Goal: Use online tool/utility: Utilize a website feature to perform a specific function

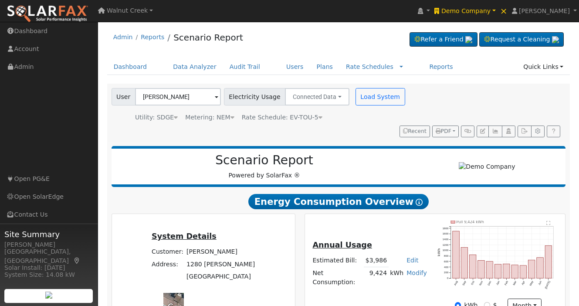
click at [415, 112] on div "User [PERSON_NAME] Account Default Account Default Account [STREET_ADDRESS][PER…" at bounding box center [337, 111] width 454 height 52
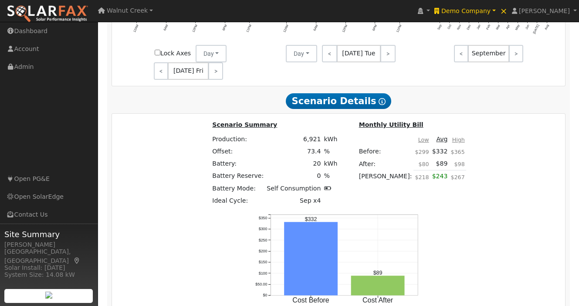
scroll to position [940, 0]
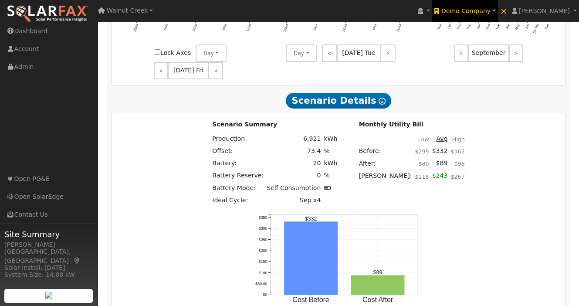
click at [490, 13] on span "Demo Company" at bounding box center [465, 10] width 49 height 7
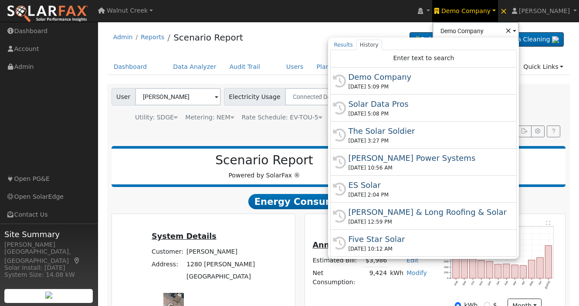
click at [490, 13] on span "Demo Company" at bounding box center [465, 10] width 49 height 7
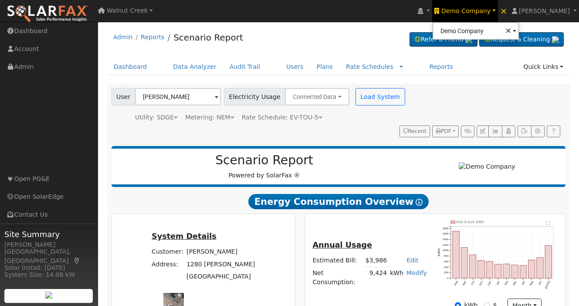
click at [422, 123] on div "User [PERSON_NAME] Account Default Account Default Account [STREET_ADDRESS][PER…" at bounding box center [338, 113] width 463 height 58
click at [490, 12] on span "Demo Company" at bounding box center [465, 10] width 49 height 7
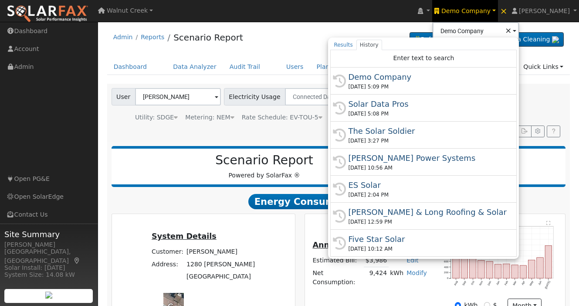
click at [304, 44] on div "Admin Reports Scenario Report Refer a Friend Request a Cleaning" at bounding box center [338, 39] width 463 height 27
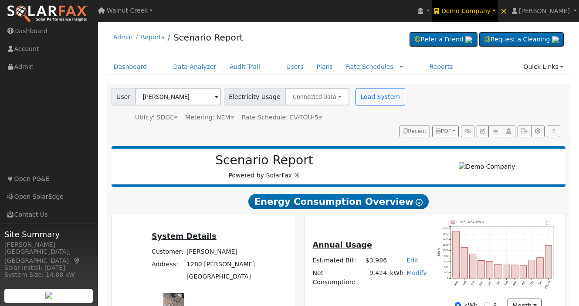
click at [482, 16] on link "Demo Company" at bounding box center [464, 11] width 65 height 22
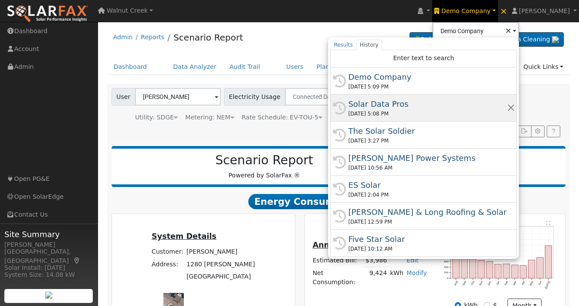
click at [447, 108] on div "Solar Data Pros" at bounding box center [427, 104] width 159 height 12
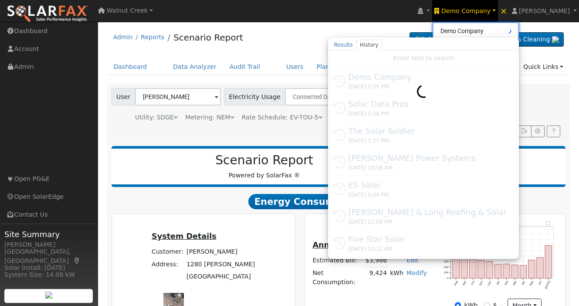
type input "Solar Data Pros"
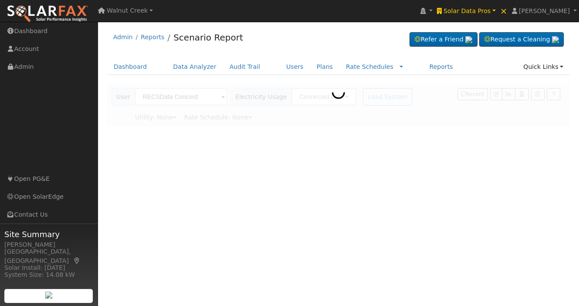
type input "Pacific Gas & Electric"
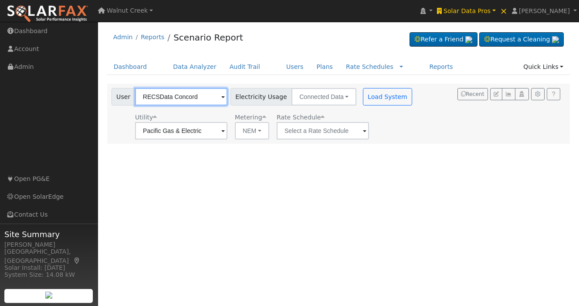
click at [195, 96] on input "RECSData Concord" at bounding box center [181, 96] width 92 height 17
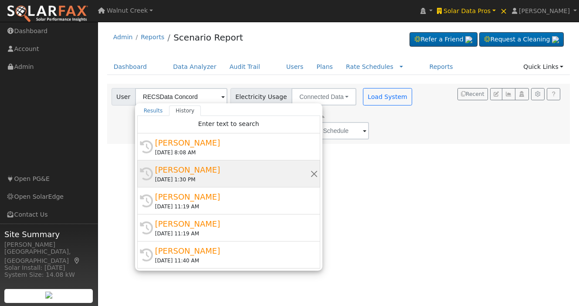
click at [223, 172] on div "Patrick Flynn" at bounding box center [232, 170] width 155 height 12
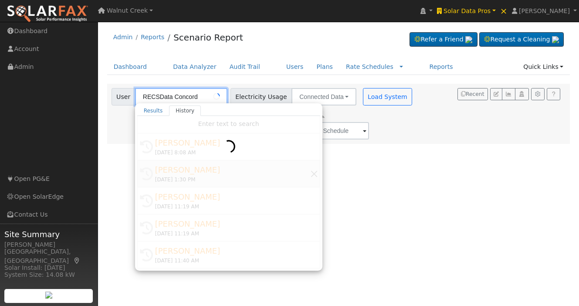
type input "Patrick Flynn"
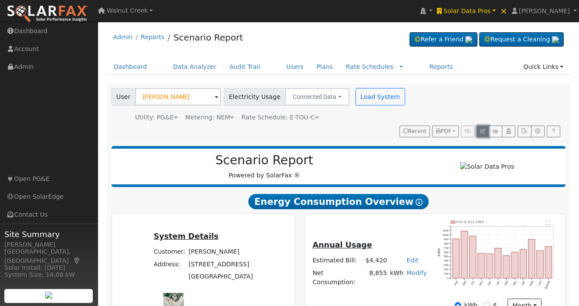
click at [478, 125] on button "button" at bounding box center [482, 131] width 12 height 12
type input "14099"
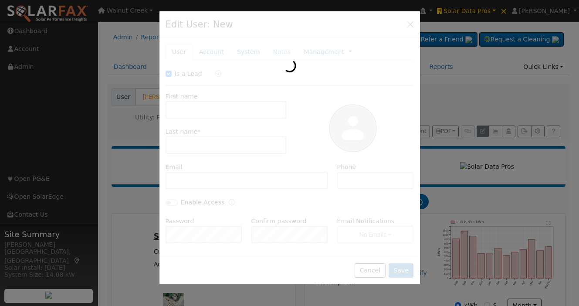
checkbox input "true"
type input "Patrick"
type input "Flynn"
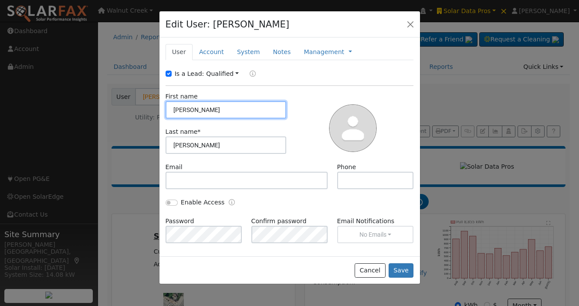
click at [202, 110] on input "Patrick" at bounding box center [226, 109] width 121 height 17
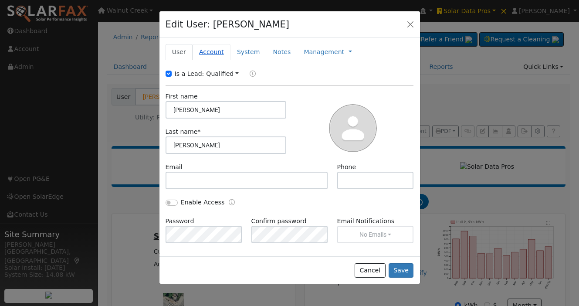
click at [219, 46] on link "Account" at bounding box center [212, 52] width 38 height 16
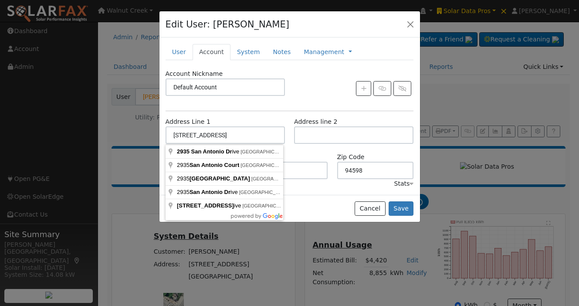
click at [289, 67] on div "New Account Nickname Cancel Create Are you sure you want to create new account …" at bounding box center [289, 115] width 260 height 157
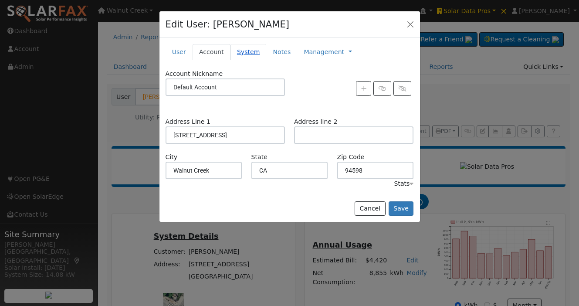
click at [245, 55] on link "System" at bounding box center [248, 52] width 36 height 16
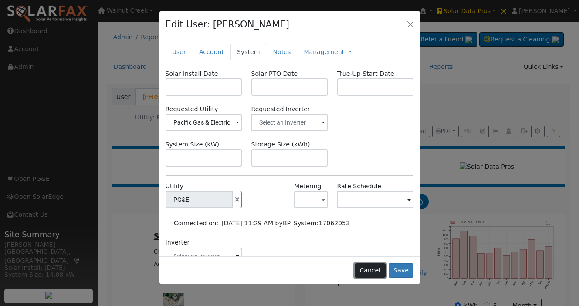
click at [366, 272] on button "Cancel" at bounding box center [370, 270] width 31 height 15
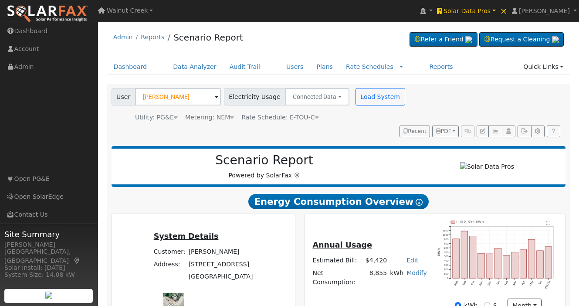
click at [292, 116] on span "Rate Schedule: E-TOU-C" at bounding box center [279, 117] width 77 height 7
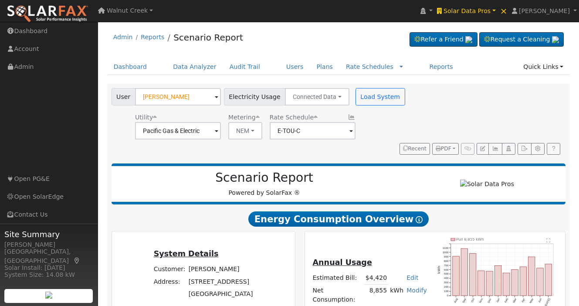
click at [348, 118] on icon at bounding box center [352, 117] width 8 height 6
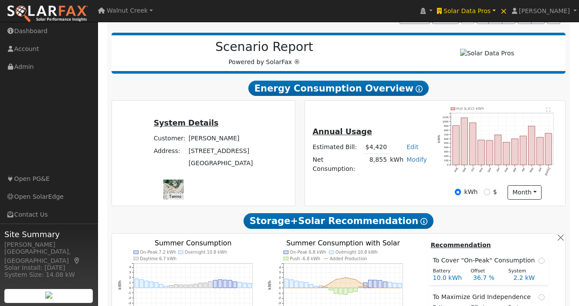
scroll to position [132, 0]
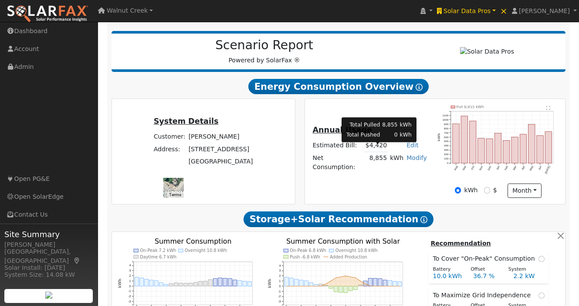
click at [381, 152] on td "8,855" at bounding box center [376, 162] width 24 height 21
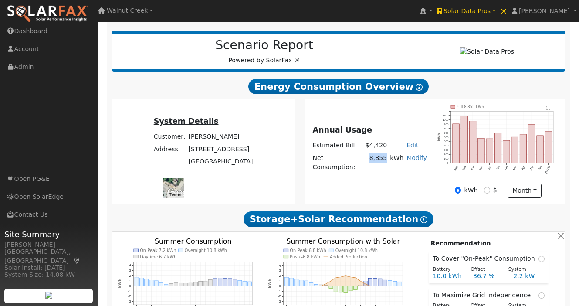
copy td "8,855"
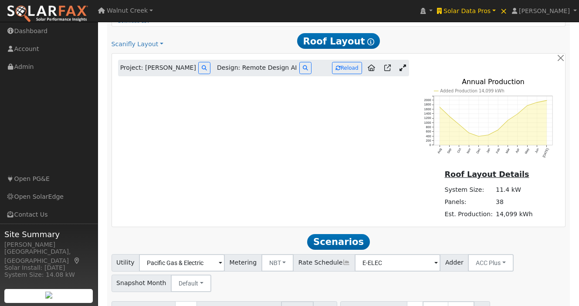
scroll to position [505, 0]
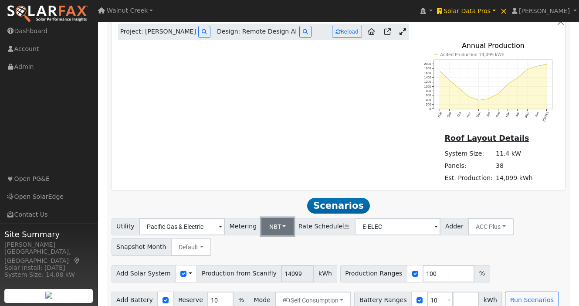
click at [274, 221] on button "NBT" at bounding box center [277, 226] width 33 height 17
click at [275, 240] on link "NEM" at bounding box center [282, 246] width 61 height 12
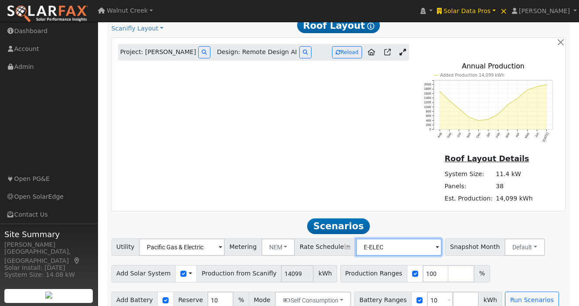
click at [225, 238] on input "E-ELEC" at bounding box center [182, 246] width 86 height 17
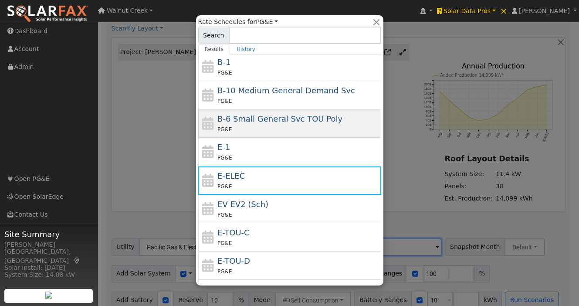
scroll to position [95, 0]
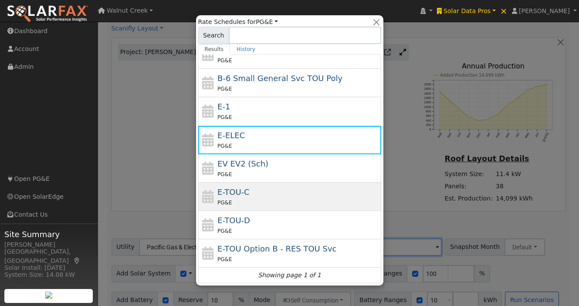
click at [280, 193] on div "E-TOU-C PG&E" at bounding box center [298, 196] width 162 height 21
type input "E-TOU-C"
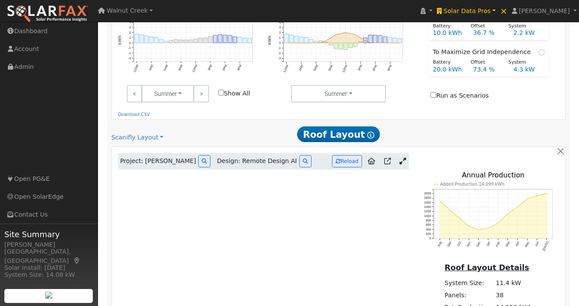
scroll to position [300, 0]
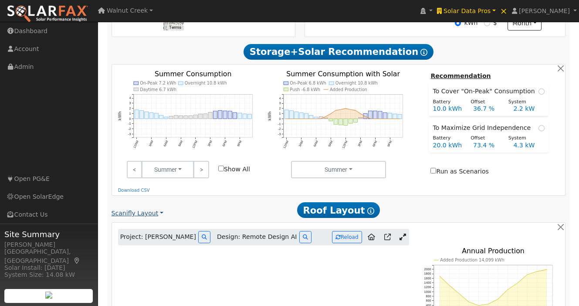
click at [135, 209] on link "Scanifly Layout" at bounding box center [137, 213] width 52 height 9
click at [135, 222] on link "Simple Layout" at bounding box center [142, 228] width 61 height 12
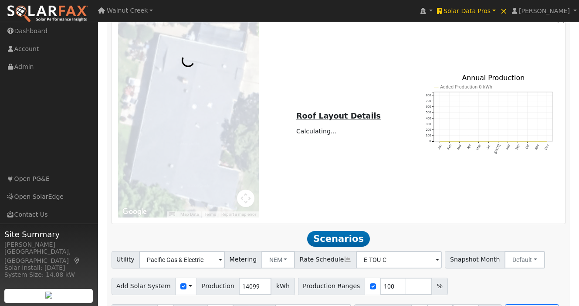
scroll to position [520, 0]
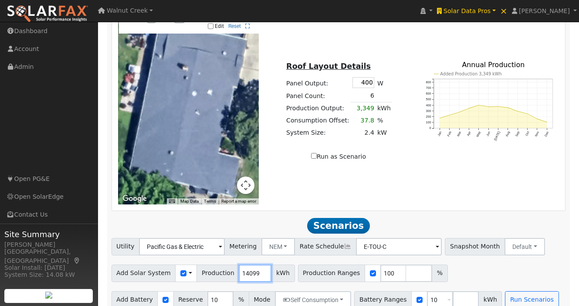
click at [250, 264] on input "14099" at bounding box center [255, 272] width 33 height 17
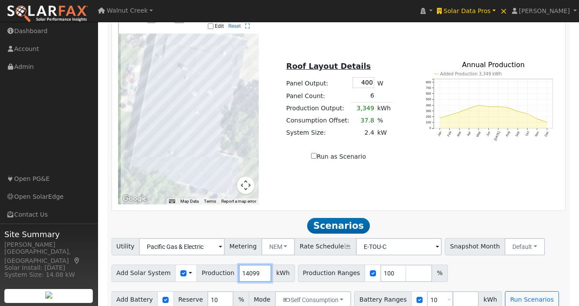
click at [250, 264] on input "14099" at bounding box center [255, 272] width 33 height 17
paste input "4635"
type input "4635"
click at [522, 291] on button "Run Scenarios" at bounding box center [532, 299] width 54 height 17
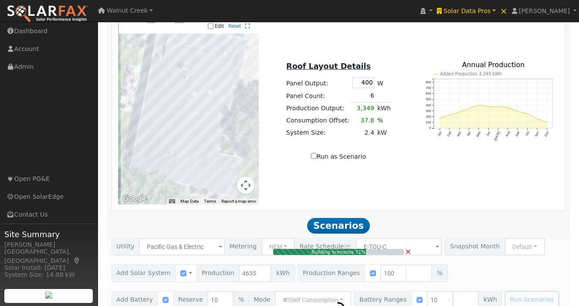
type input "3.1"
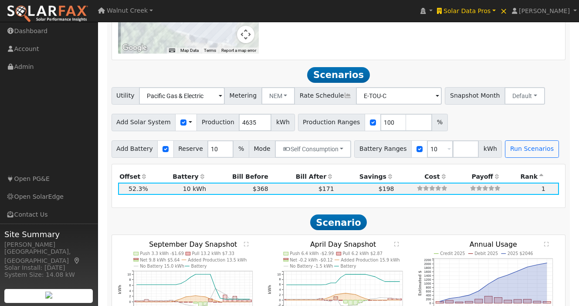
scroll to position [669, 0]
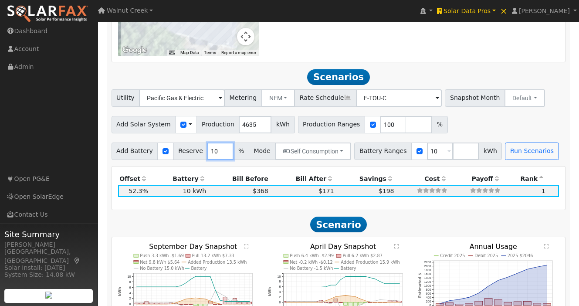
click at [209, 142] on input "10" at bounding box center [220, 150] width 26 height 17
type input "0"
click at [514, 142] on button "Run Scenarios" at bounding box center [532, 150] width 54 height 17
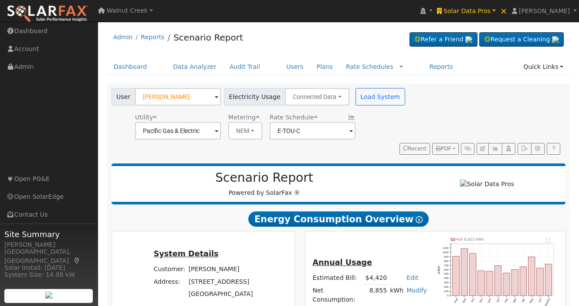
scroll to position [10, 0]
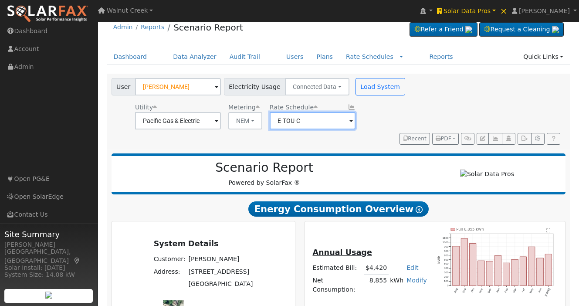
click at [221, 117] on input "E-TOU-C" at bounding box center [178, 120] width 86 height 17
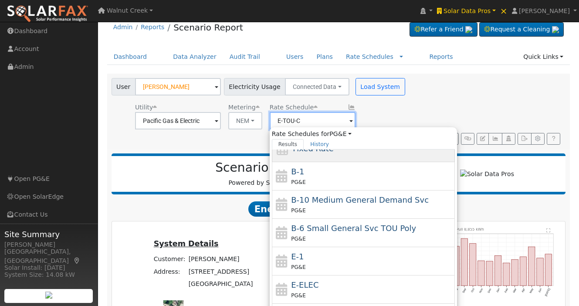
scroll to position [90, 0]
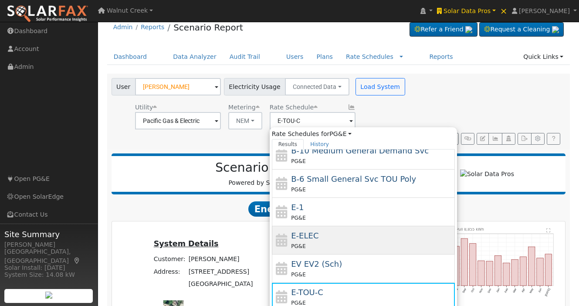
click at [322, 254] on div "E-ELEC PG&E" at bounding box center [363, 268] width 183 height 28
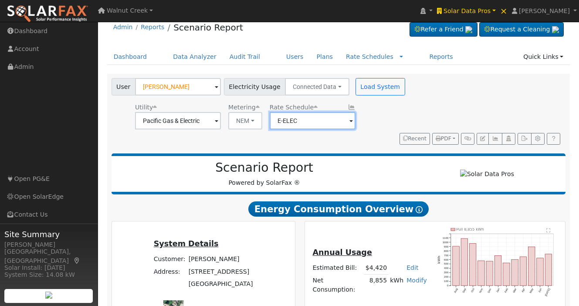
click at [221, 128] on input "E-ELEC" at bounding box center [178, 120] width 86 height 17
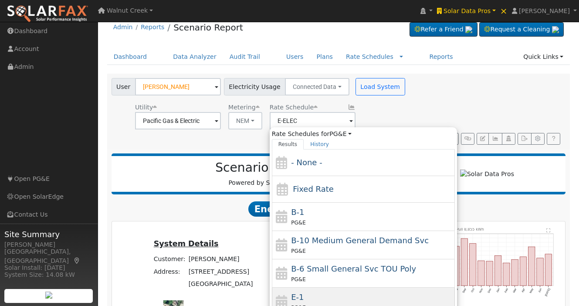
click at [327, 294] on div "E-1 PG&E" at bounding box center [372, 301] width 162 height 21
type input "E-1"
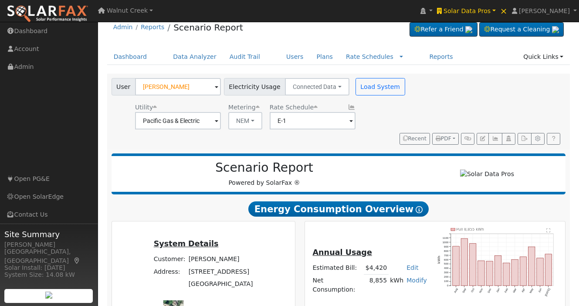
click at [348, 105] on icon at bounding box center [352, 107] width 8 height 6
click at [369, 84] on button "Load System" at bounding box center [380, 86] width 50 height 17
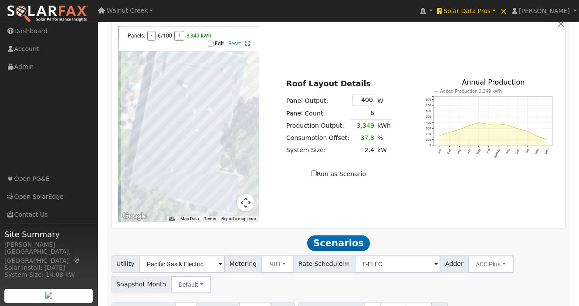
scroll to position [523, 0]
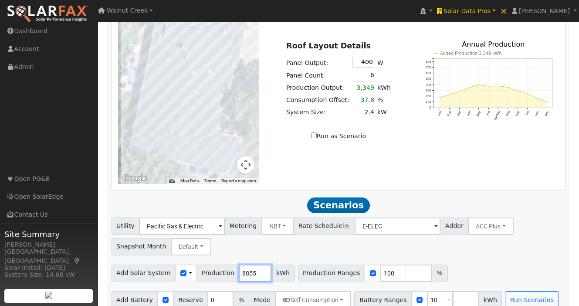
click at [247, 264] on input "8855" at bounding box center [255, 272] width 33 height 17
type input "4635"
click at [519, 291] on button "Run Scenarios" at bounding box center [532, 299] width 54 height 17
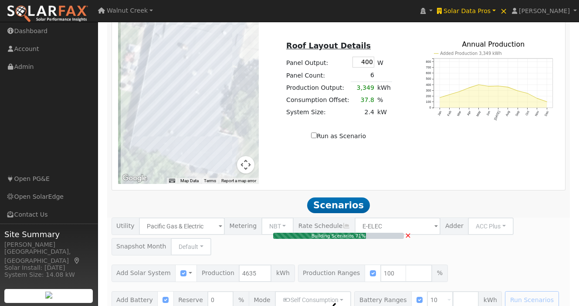
click at [409, 230] on span "×" at bounding box center [408, 234] width 7 height 9
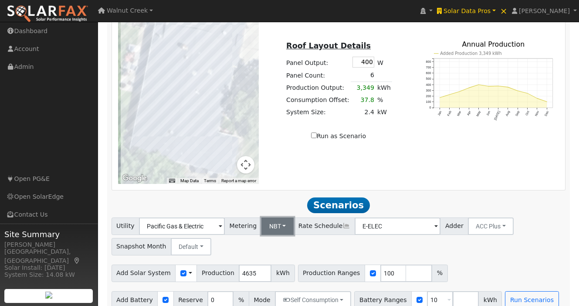
click at [268, 217] on button "NBT" at bounding box center [277, 225] width 33 height 17
click at [272, 239] on link "NEM" at bounding box center [282, 245] width 61 height 12
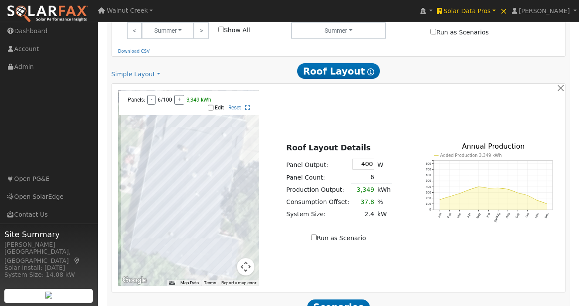
scroll to position [503, 0]
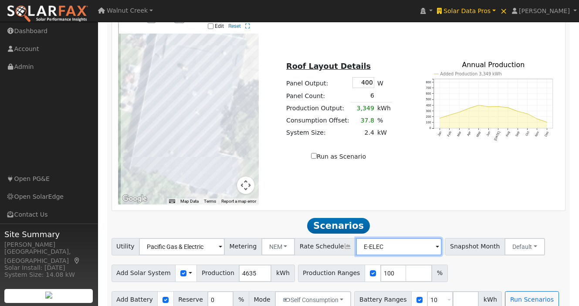
click at [225, 238] on input "E-ELEC" at bounding box center [182, 246] width 86 height 17
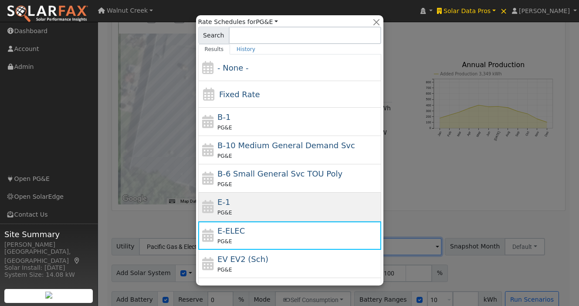
click at [331, 208] on div "PG&E" at bounding box center [298, 212] width 162 height 9
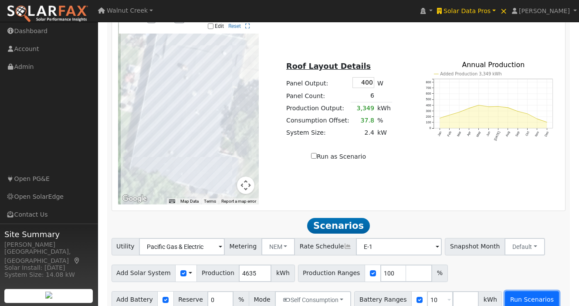
click at [514, 291] on button "Run Scenarios" at bounding box center [532, 299] width 54 height 17
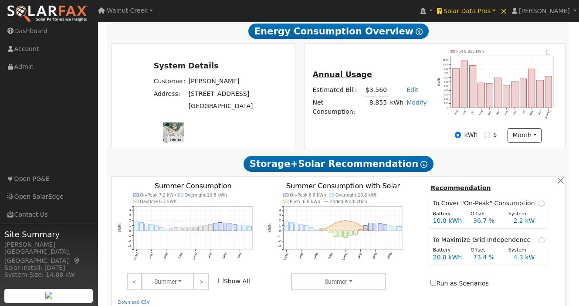
scroll to position [171, 0]
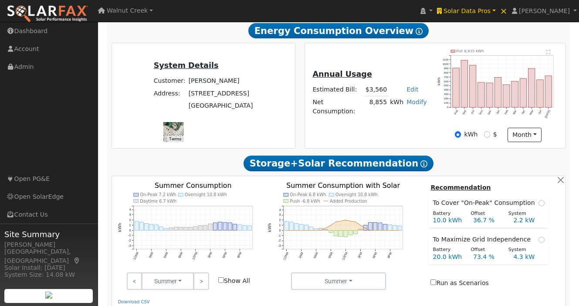
click at [364, 128] on div "Annual Usage Estimated Bill: $3,560 Edit Estimated Bill $ Annual Net Consumptio…" at bounding box center [434, 96] width 257 height 93
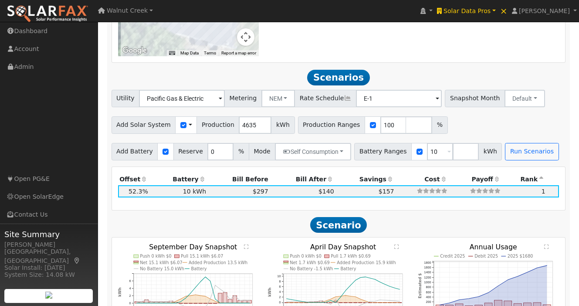
scroll to position [650, 0]
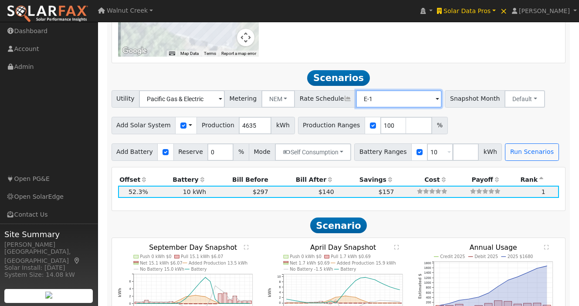
click at [225, 91] on input "E-1" at bounding box center [182, 98] width 86 height 17
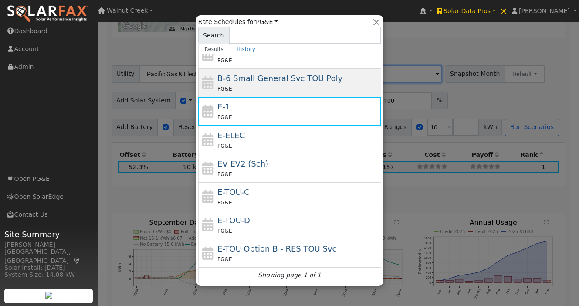
scroll to position [678, 0]
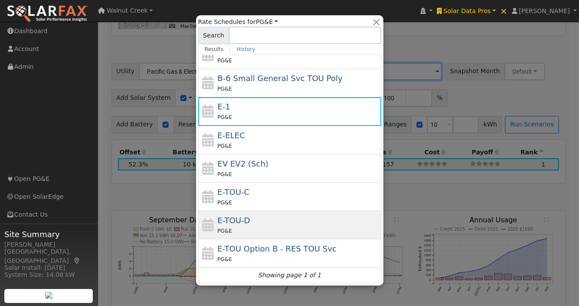
click at [301, 221] on div "E-TOU-D PG&E" at bounding box center [298, 224] width 162 height 21
type input "E-TOU-D"
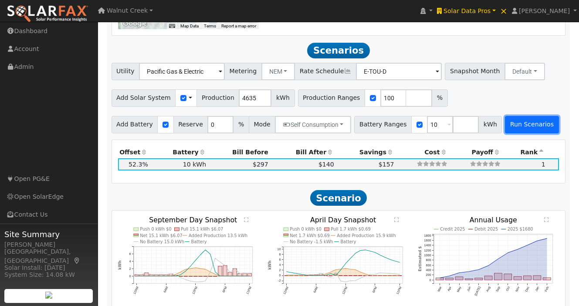
click at [517, 116] on button "Run Scenarios" at bounding box center [532, 124] width 54 height 17
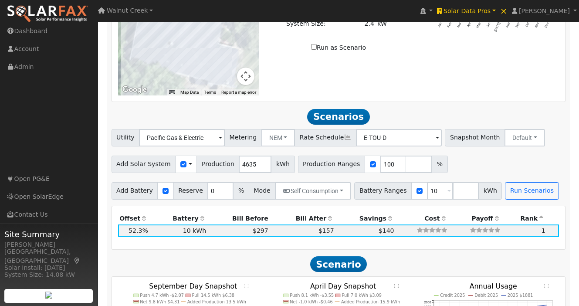
scroll to position [615, 0]
